Goal: Task Accomplishment & Management: Use online tool/utility

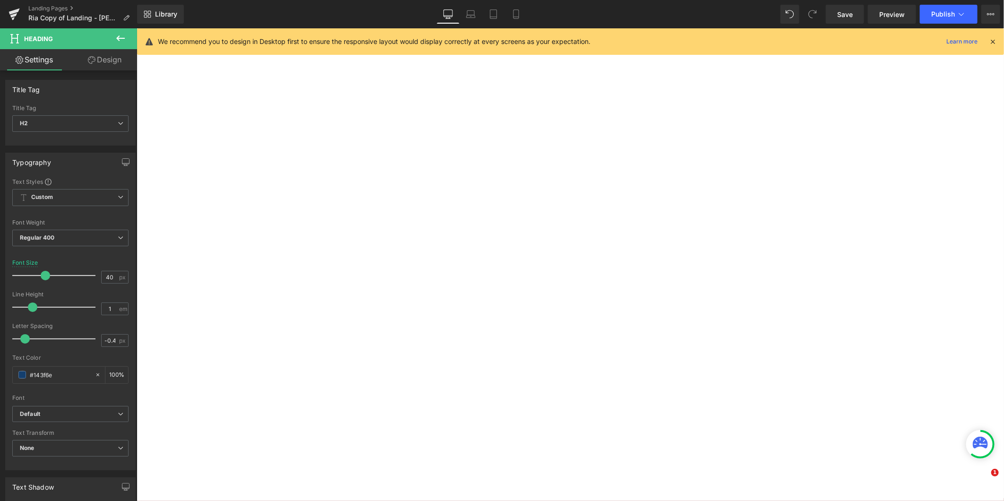
select select "30-lb"
select select "15-lb"
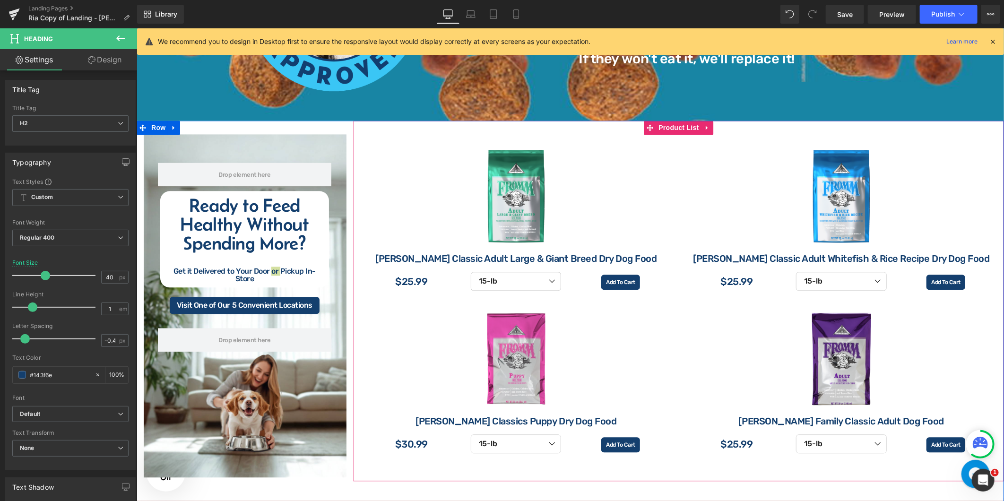
scroll to position [1208, 0]
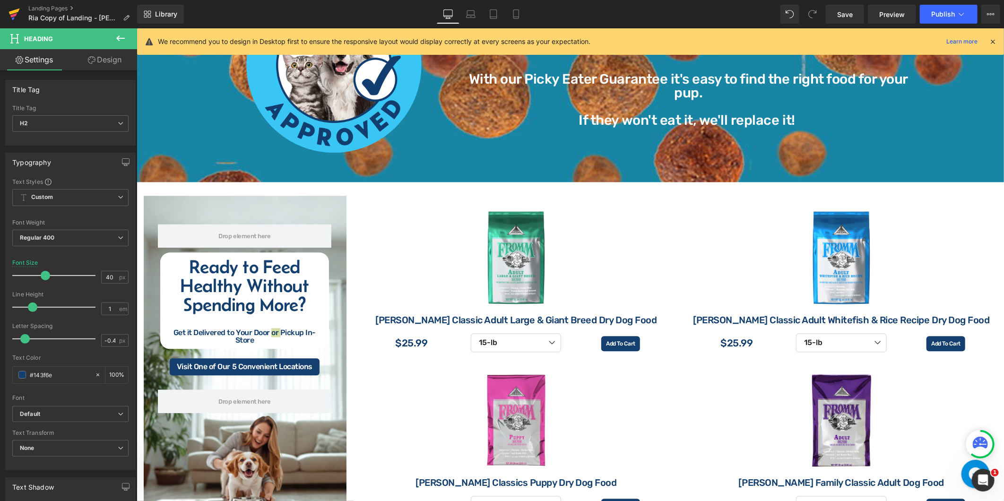
click at [9, 17] on icon at bounding box center [14, 14] width 11 height 24
click at [946, 19] on button "Publish" at bounding box center [949, 14] width 58 height 19
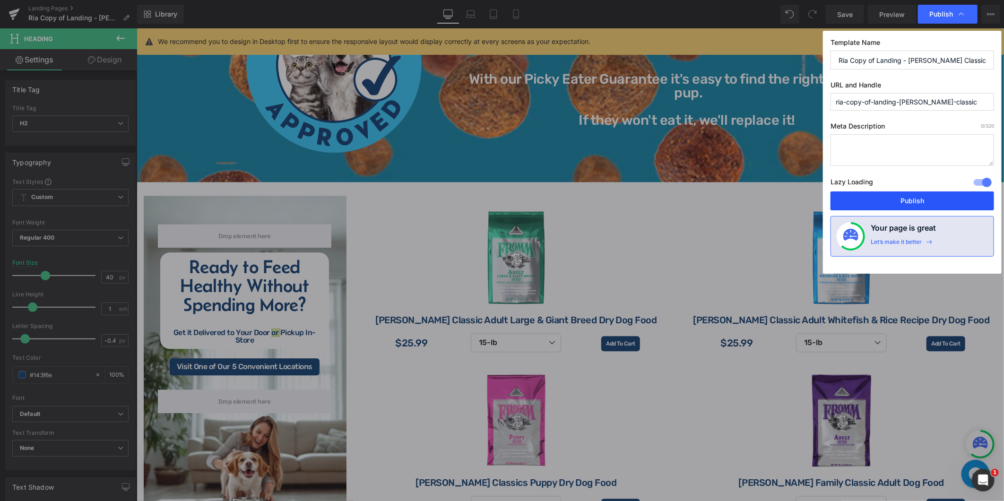
click at [908, 200] on button "Publish" at bounding box center [912, 200] width 164 height 19
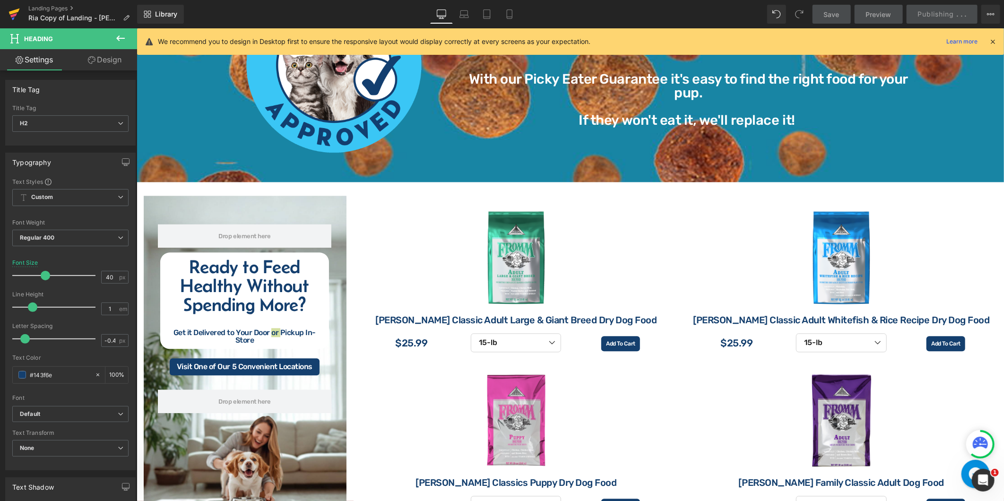
click at [12, 16] on icon at bounding box center [13, 15] width 7 height 4
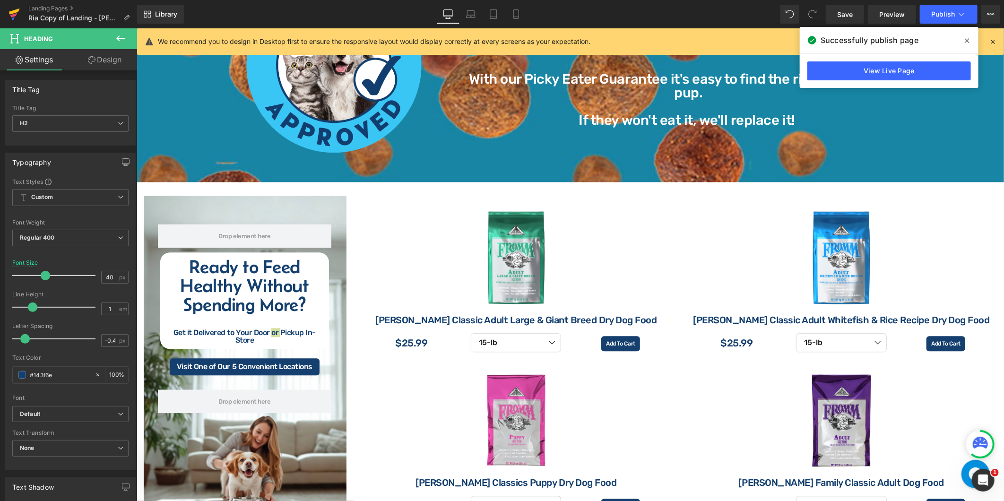
click at [15, 10] on icon at bounding box center [14, 12] width 11 height 6
